Goal: Task Accomplishment & Management: Manage account settings

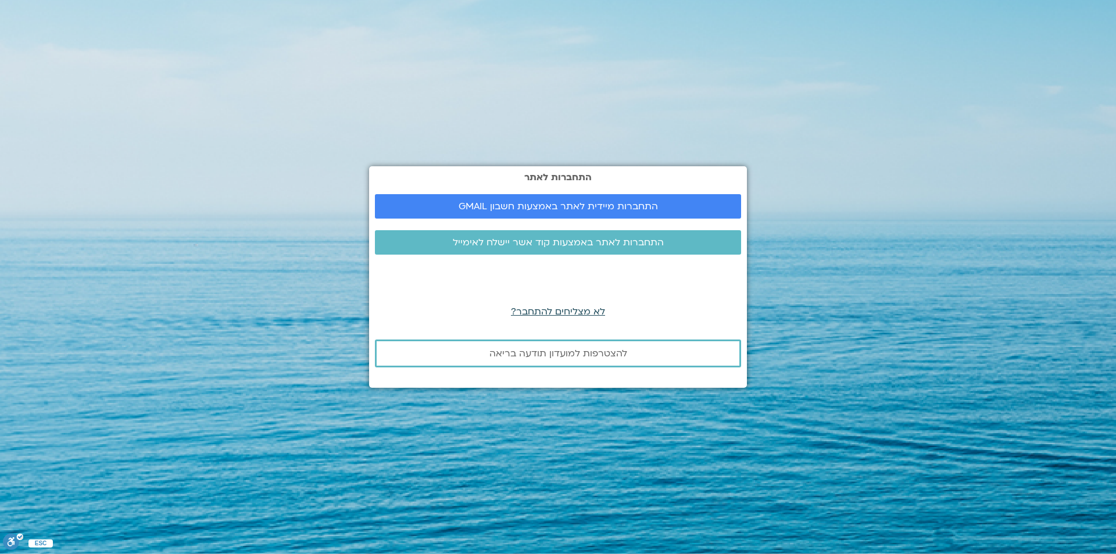
click at [561, 312] on span "לא מצליחים להתחבר?" at bounding box center [558, 311] width 94 height 13
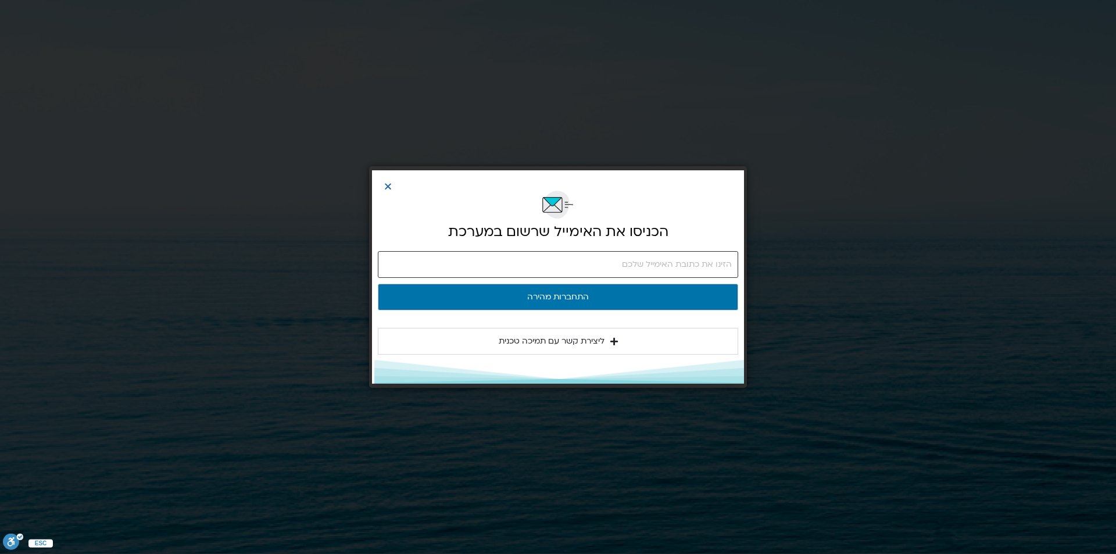
click at [621, 265] on input "email" at bounding box center [558, 264] width 360 height 27
type input "tamargura@gmail.com"
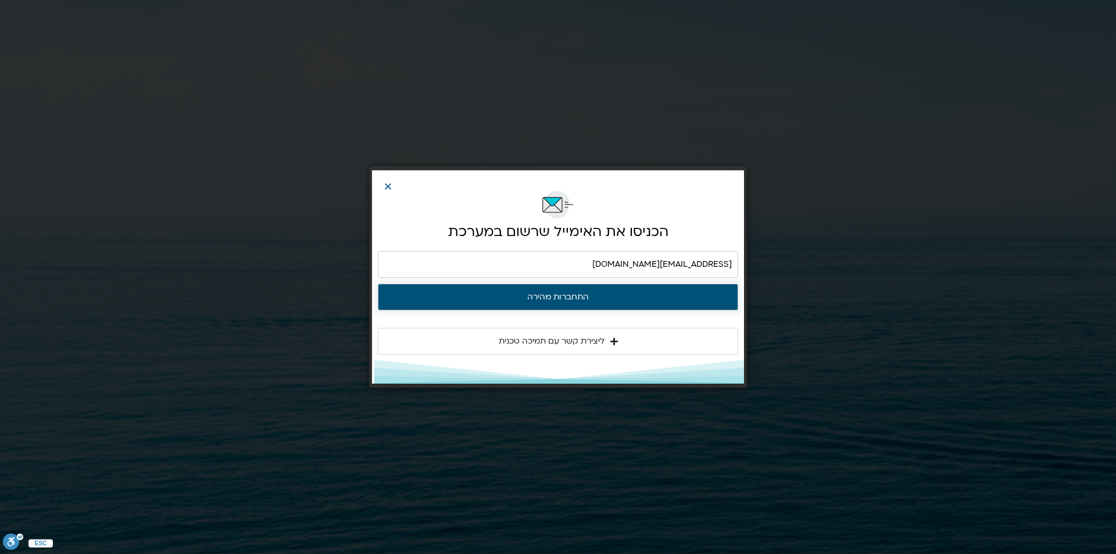
click at [568, 295] on button "התחברות מהירה" at bounding box center [558, 297] width 360 height 27
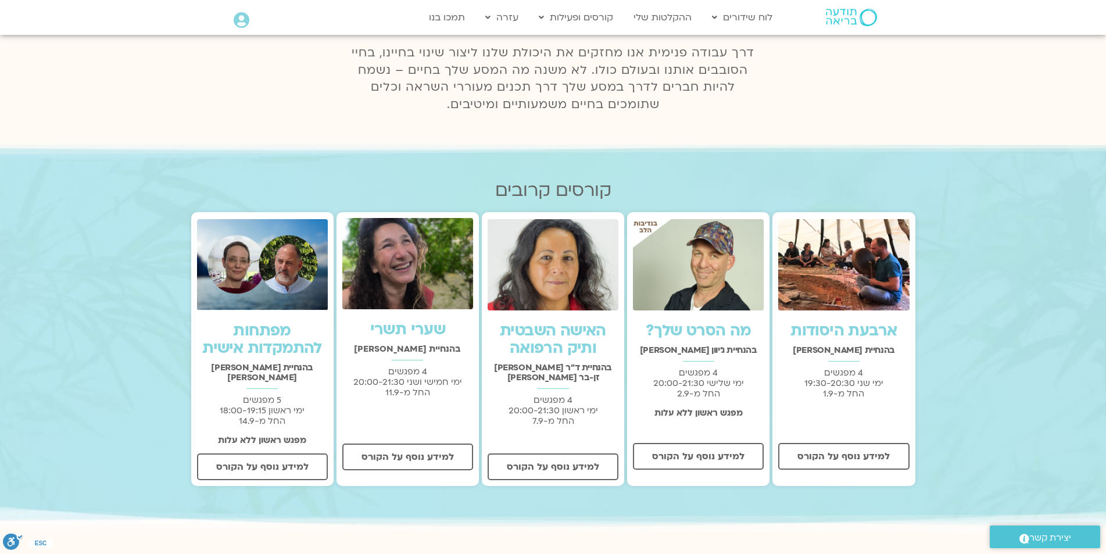
scroll to position [233, 0]
